Goal: Information Seeking & Learning: Check status

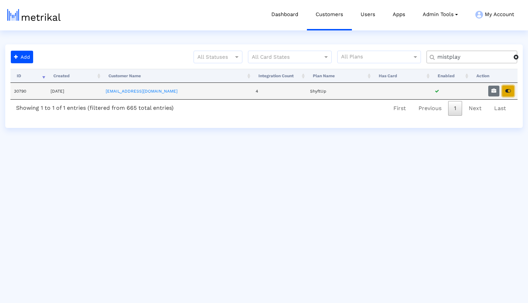
click at [512, 92] on button "button" at bounding box center [509, 91] width 12 height 11
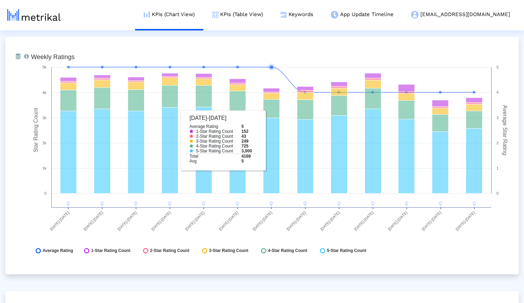
scroll to position [1011, 0]
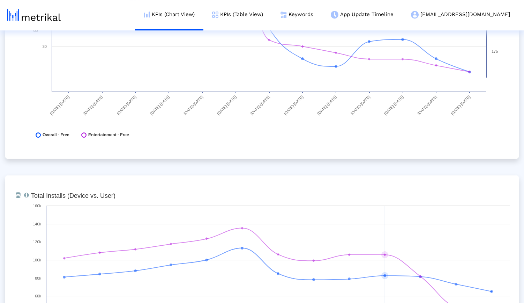
scroll to position [0, 0]
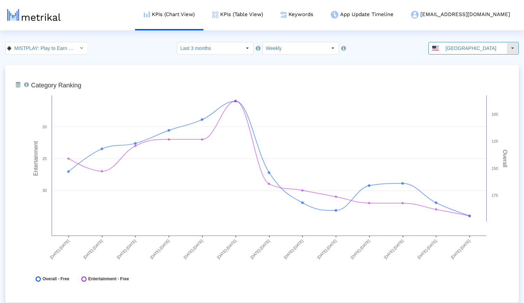
click at [454, 47] on input "United States" at bounding box center [475, 48] width 64 height 12
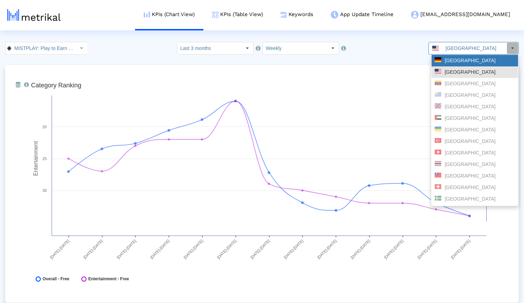
click at [455, 61] on div "Germany" at bounding box center [475, 60] width 80 height 7
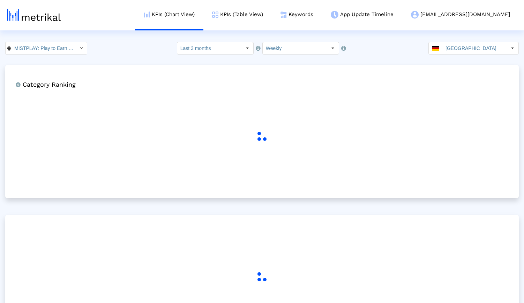
click at [140, 51] on div "MISTPLAY: Play to Earn Money < com.mistplay.mistplay > Select how far back from…" at bounding box center [262, 48] width 524 height 13
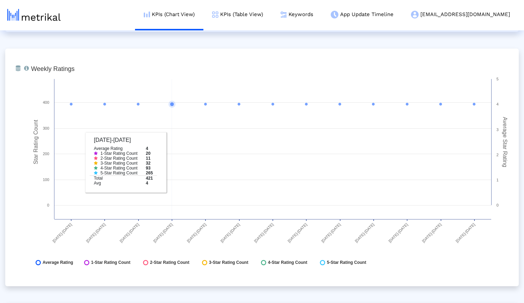
scroll to position [1028, 0]
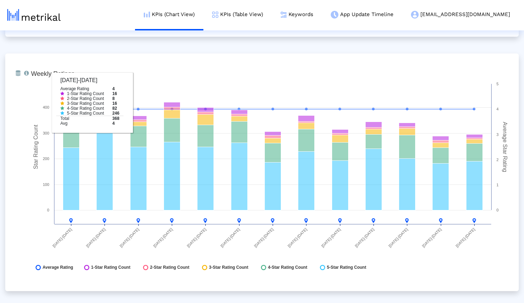
click at [139, 45] on div "From Database Ranking of the app in the Overall and Category Charts. Created wi…" at bounding box center [262, 172] width 514 height 2270
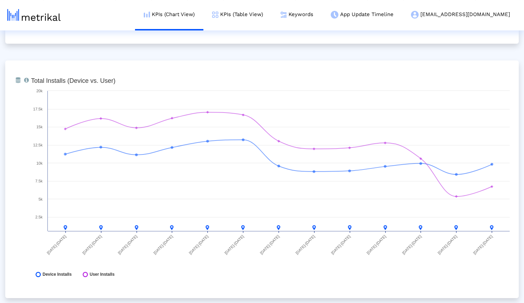
scroll to position [0, 0]
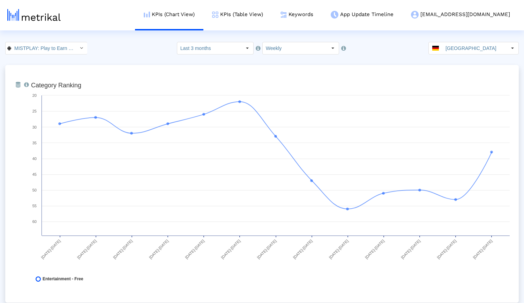
click at [483, 47] on input "Germany" at bounding box center [475, 48] width 64 height 12
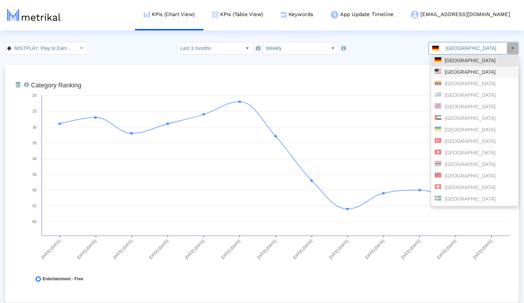
click at [463, 69] on div "United States" at bounding box center [475, 72] width 80 height 7
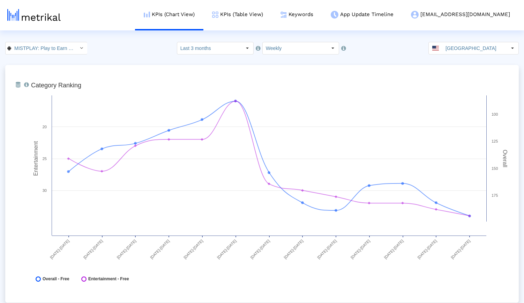
click at [132, 48] on div "MISTPLAY: Play to Earn Money < com.mistplay.mistplay > Select how far back from…" at bounding box center [262, 48] width 524 height 13
click at [322, 17] on link "Keywords" at bounding box center [297, 14] width 50 height 29
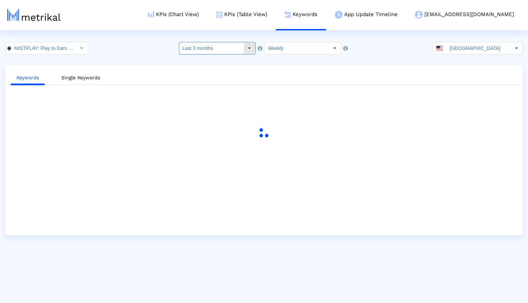
click at [216, 48] on input "Last 3 months" at bounding box center [211, 48] width 64 height 12
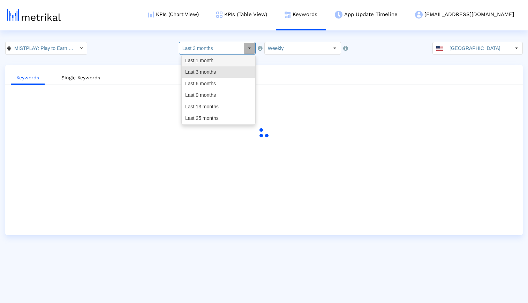
click at [209, 59] on div "Last 1 month" at bounding box center [218, 61] width 73 height 12
type input "Last 1 month"
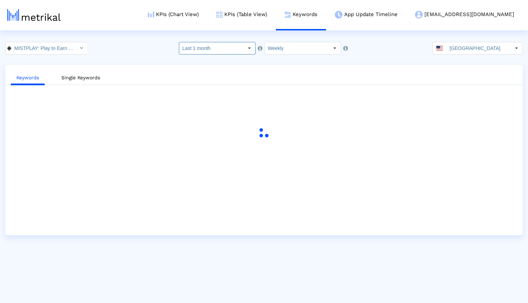
click at [396, 51] on div "MISTPLAY: Play to Earn Money < com.mistplay.mistplay > Select how far back from…" at bounding box center [264, 48] width 528 height 13
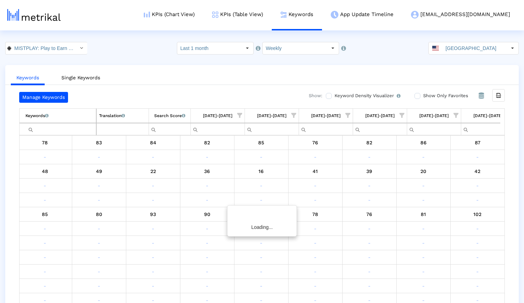
scroll to position [0, 393]
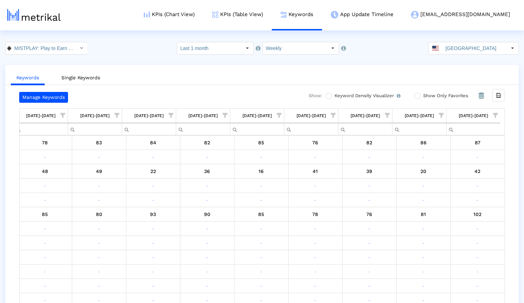
click at [381, 41] on html "KPIs (Chart View) KPIs (Table View) Keywords App Update Timeline mistplay@shyft…" at bounding box center [262, 158] width 524 height 317
click at [419, 95] on input "Show Only Favorites" at bounding box center [417, 96] width 5 height 5
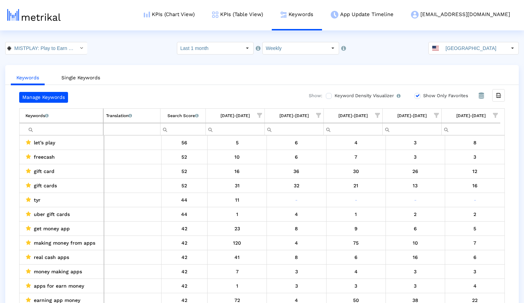
click at [409, 60] on crea-index "MISTPLAY: Play to Earn Money < com.mistplay.mistplay > Select how far back from…" at bounding box center [262, 179] width 524 height 275
click at [502, 96] on div "Export all data" at bounding box center [499, 95] width 12 height 12
click at [129, 58] on crea-index "MISTPLAY: Play to Earn Money < com.mistplay.mistplay > Select how far back from…" at bounding box center [262, 179] width 524 height 275
